Goal: Navigation & Orientation: Find specific page/section

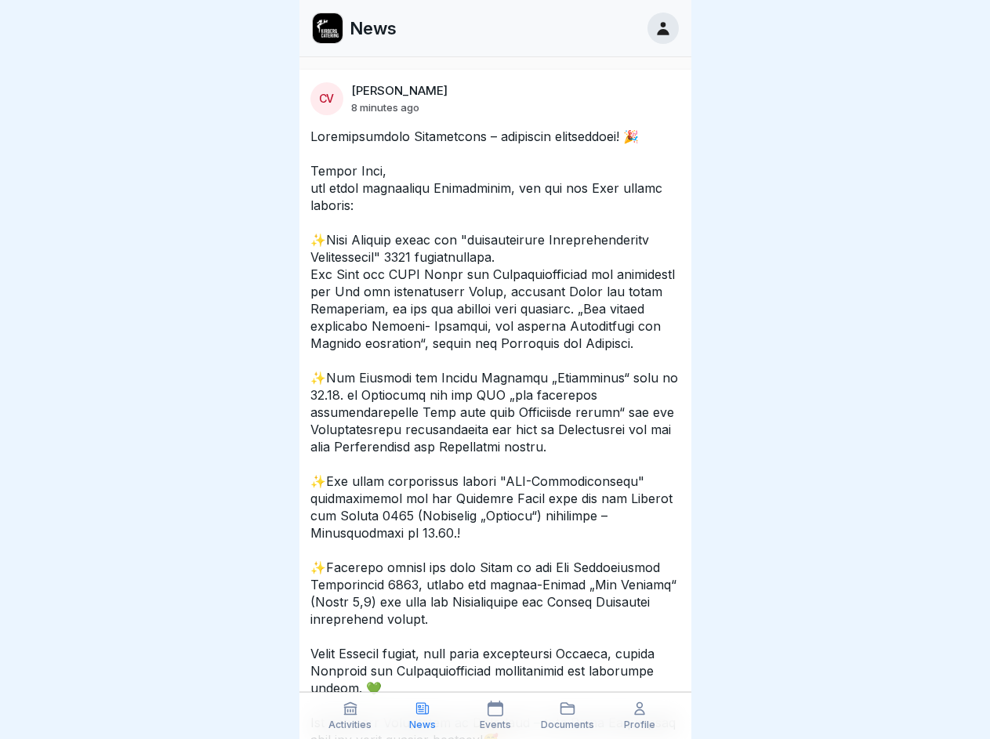
click at [350, 715] on icon at bounding box center [350, 709] width 16 height 16
click at [422, 715] on icon at bounding box center [423, 709] width 16 height 16
click at [494, 715] on icon at bounding box center [495, 709] width 16 height 16
click at [567, 715] on icon at bounding box center [568, 709] width 16 height 16
click at [639, 715] on icon at bounding box center [640, 709] width 16 height 16
